Goal: Task Accomplishment & Management: Use online tool/utility

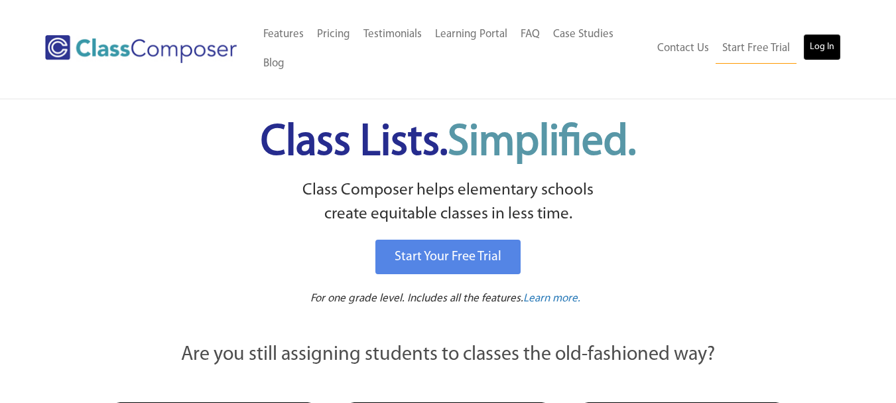
click at [833, 50] on link "Log In" at bounding box center [822, 47] width 38 height 27
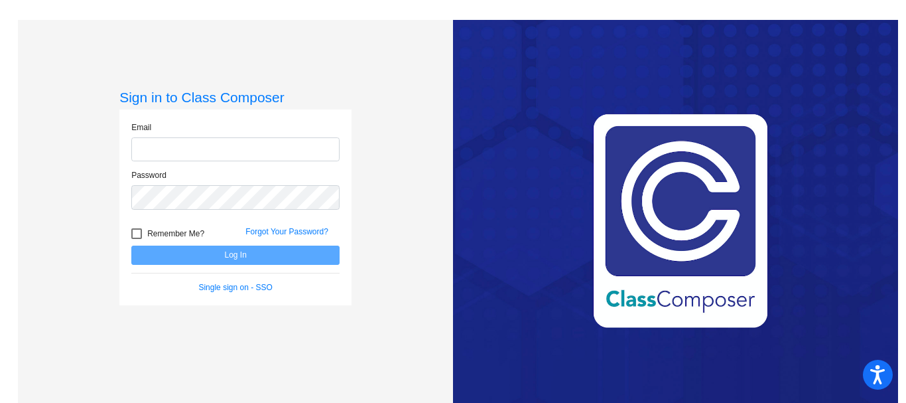
type input "[EMAIL_ADDRESS][DOMAIN_NAME]"
click at [253, 255] on button "Log In" at bounding box center [235, 254] width 208 height 19
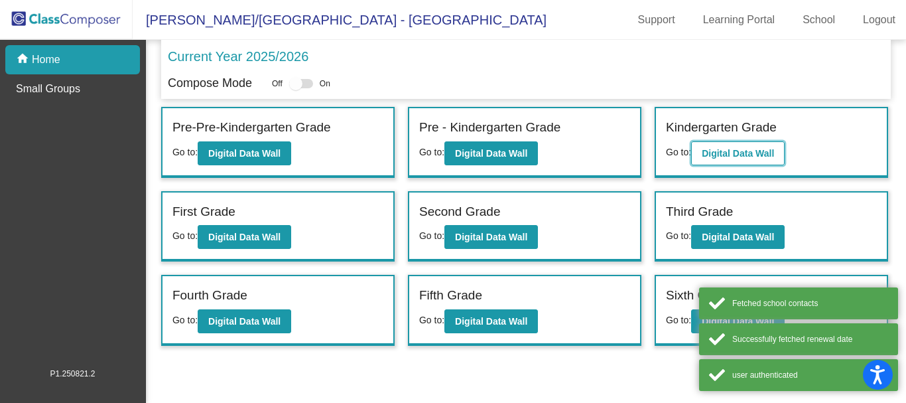
click at [741, 148] on b "Digital Data Wall" at bounding box center [738, 153] width 72 height 11
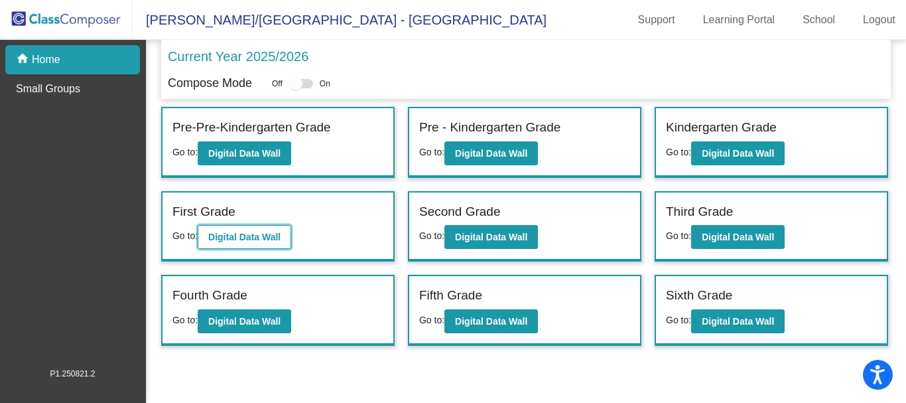
click at [265, 235] on b "Digital Data Wall" at bounding box center [244, 236] width 72 height 11
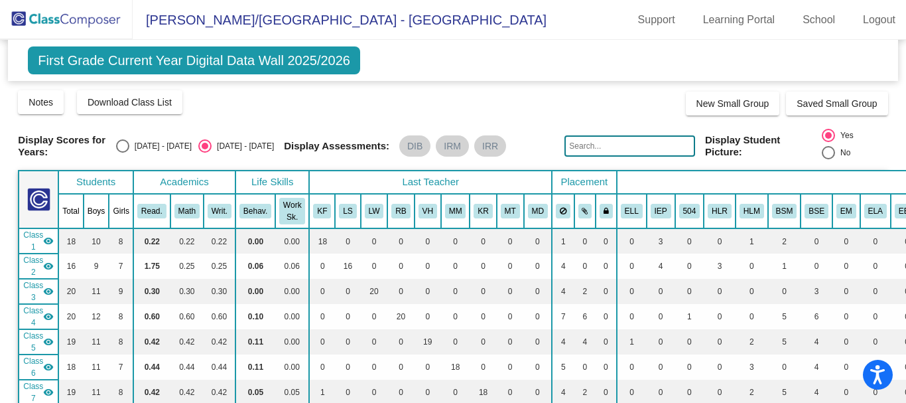
click at [899, 48] on mat-sidenav-content "First Grade Current Year Digital Data Wall 2025/2026 Add, Move, or Retain Stude…" at bounding box center [453, 221] width 906 height 363
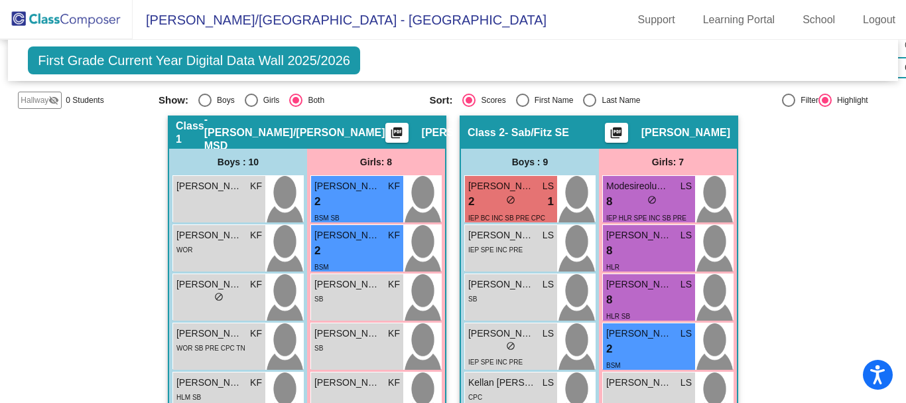
scroll to position [315, 0]
